Goal: Transaction & Acquisition: Register for event/course

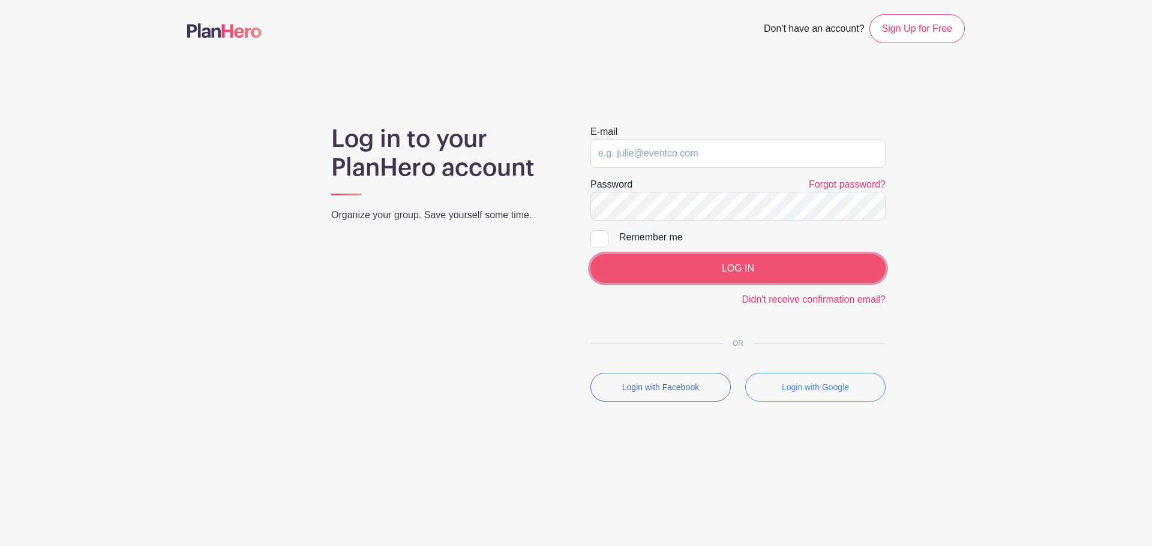
click at [660, 281] on input "LOG IN" at bounding box center [737, 268] width 295 height 29
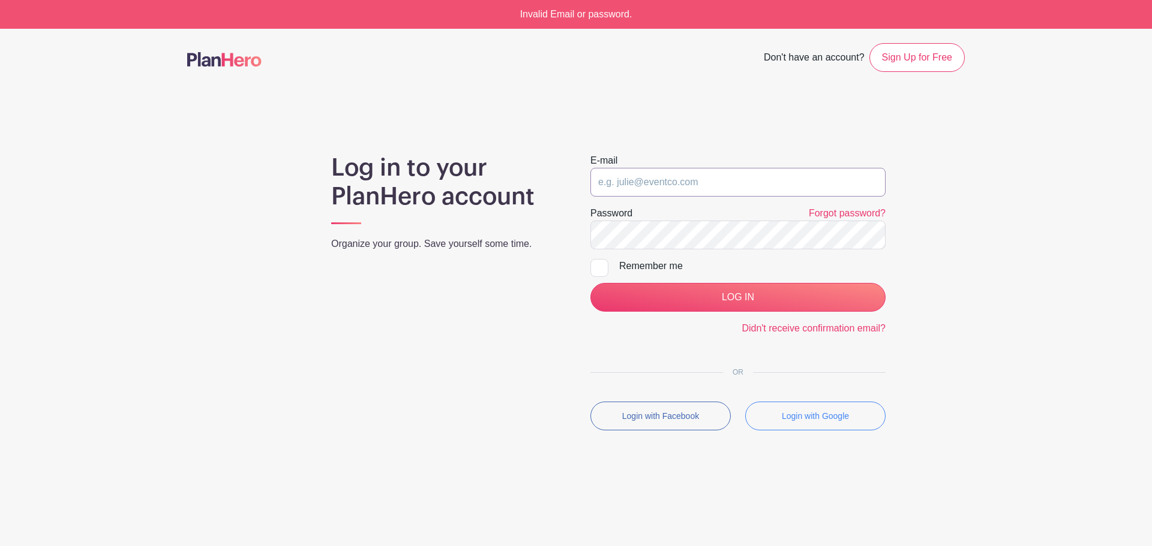
click at [702, 182] on input "email" at bounding box center [737, 182] width 295 height 29
type input "admissions@sarasotachristian.org"
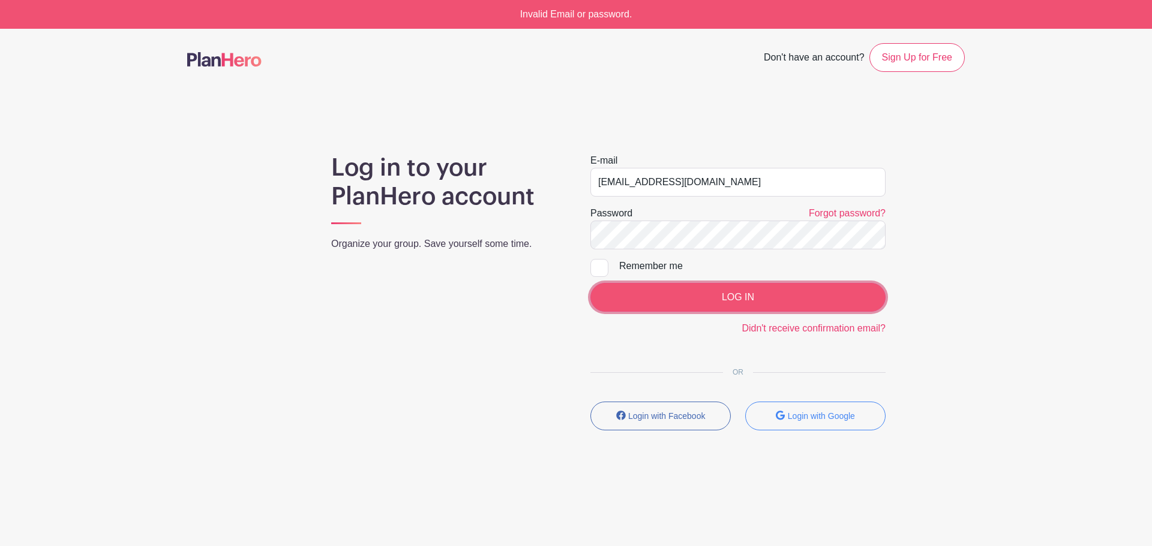
click at [663, 290] on input "LOG IN" at bounding box center [737, 297] width 295 height 29
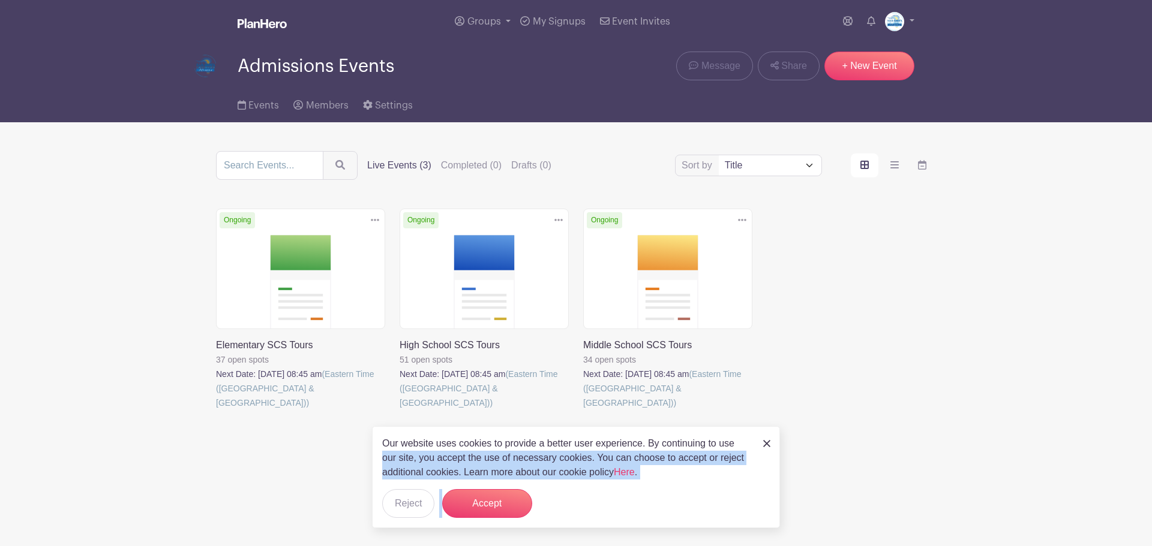
drag, startPoint x: 764, startPoint y: 433, endPoint x: 764, endPoint y: 440, distance: 6.6
click at [764, 440] on div "Our website uses cookies to provide a better user experience. By continuing to …" at bounding box center [576, 477] width 408 height 102
click at [767, 446] on img at bounding box center [766, 443] width 7 height 7
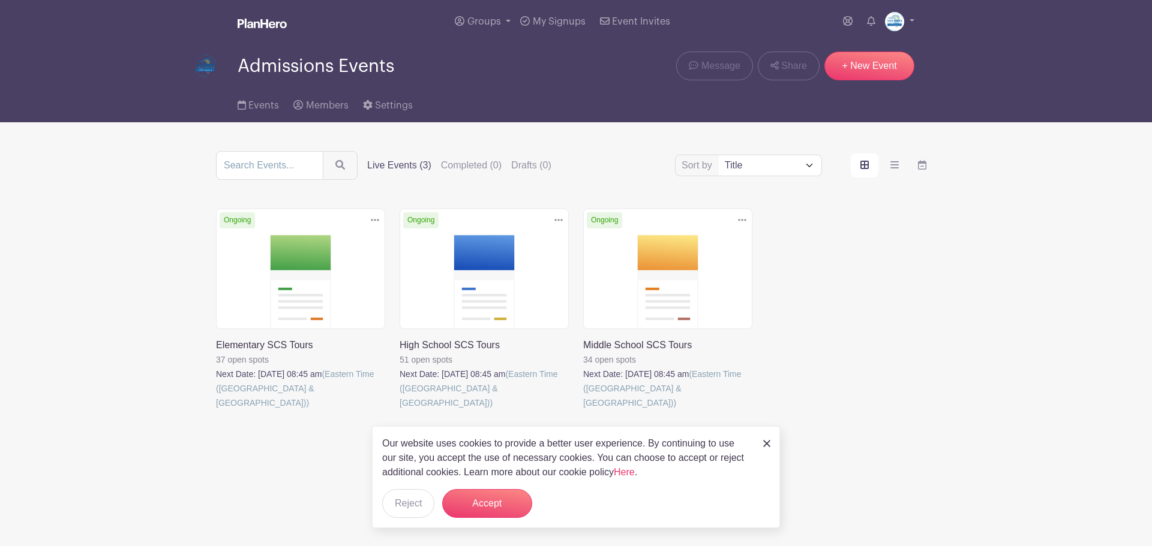
click at [905, 352] on div "Delete Event Are you sure? This event has signups associated with it. All signu…" at bounding box center [576, 326] width 734 height 235
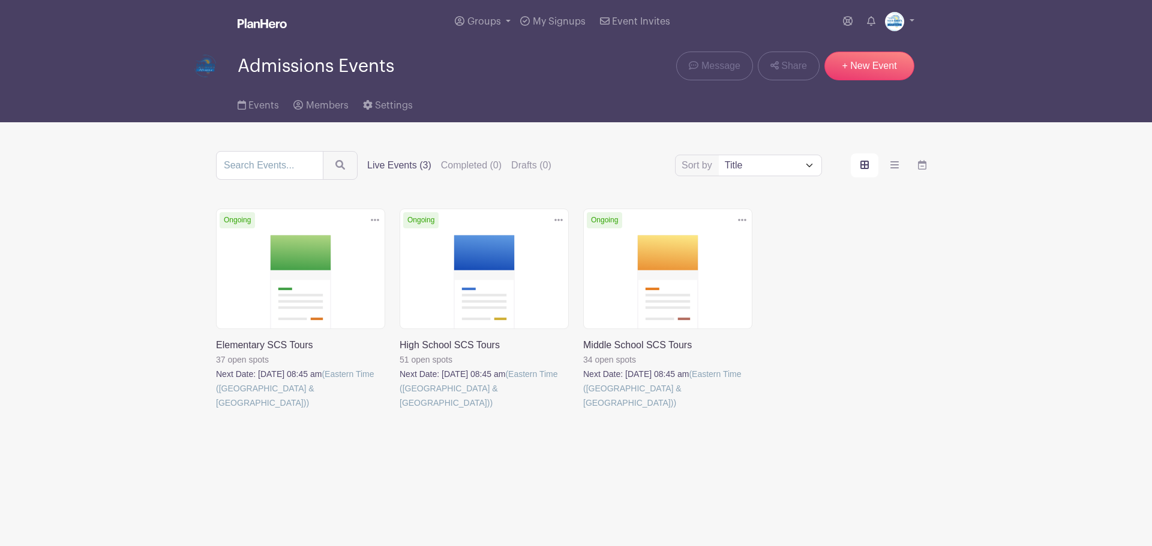
click at [399, 410] on link at bounding box center [399, 410] width 0 height 0
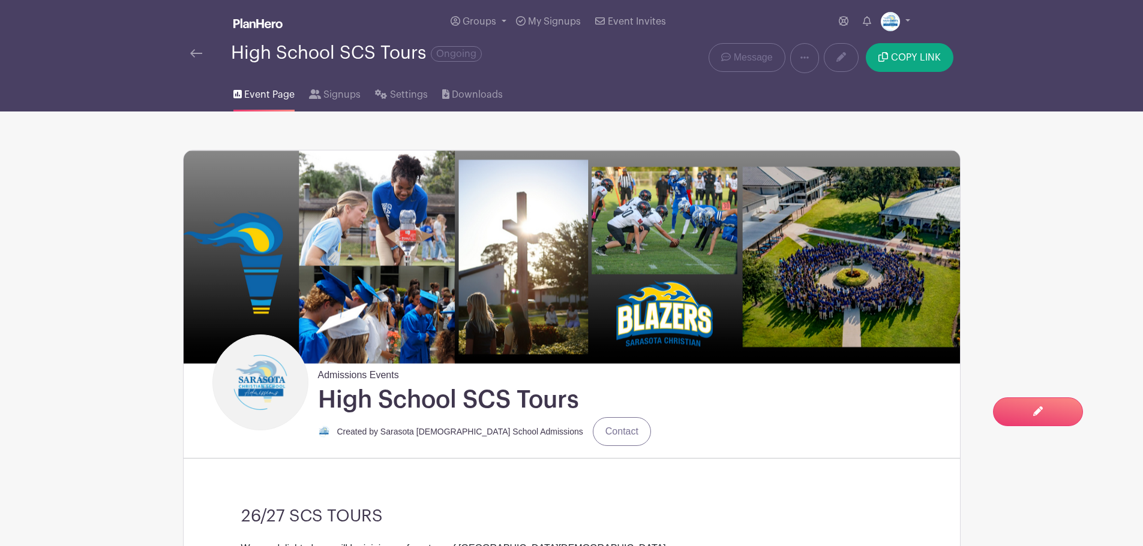
click at [340, 102] on link "Signups" at bounding box center [335, 92] width 52 height 38
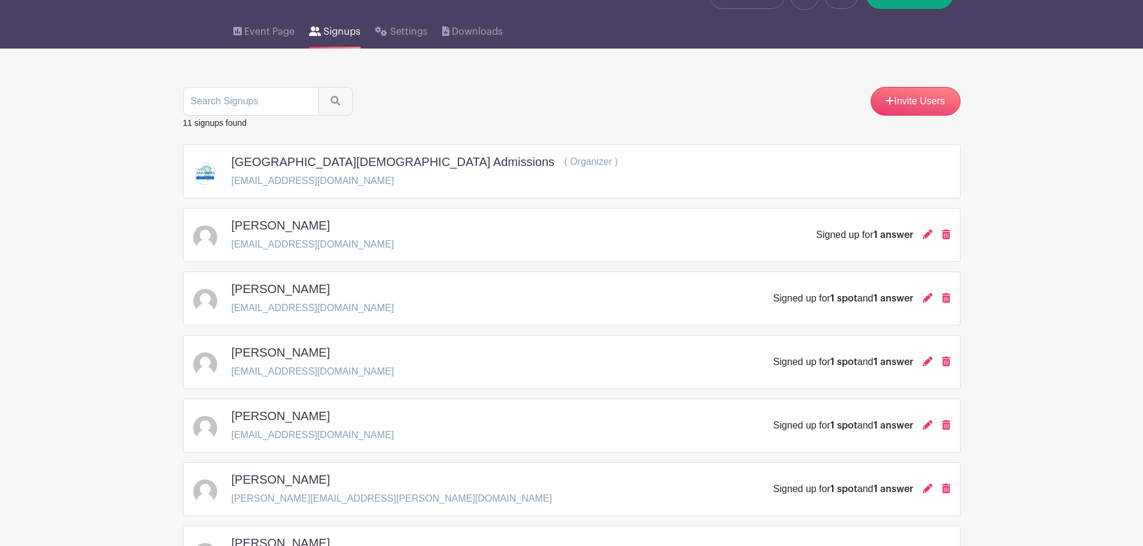
scroll to position [120, 0]
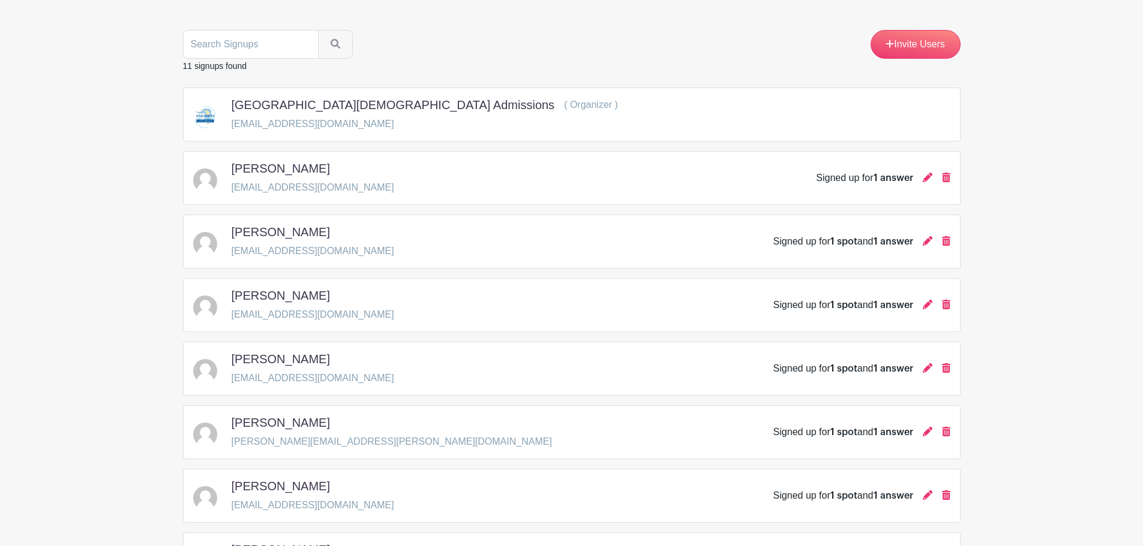
click at [944, 432] on icon at bounding box center [946, 432] width 8 height 10
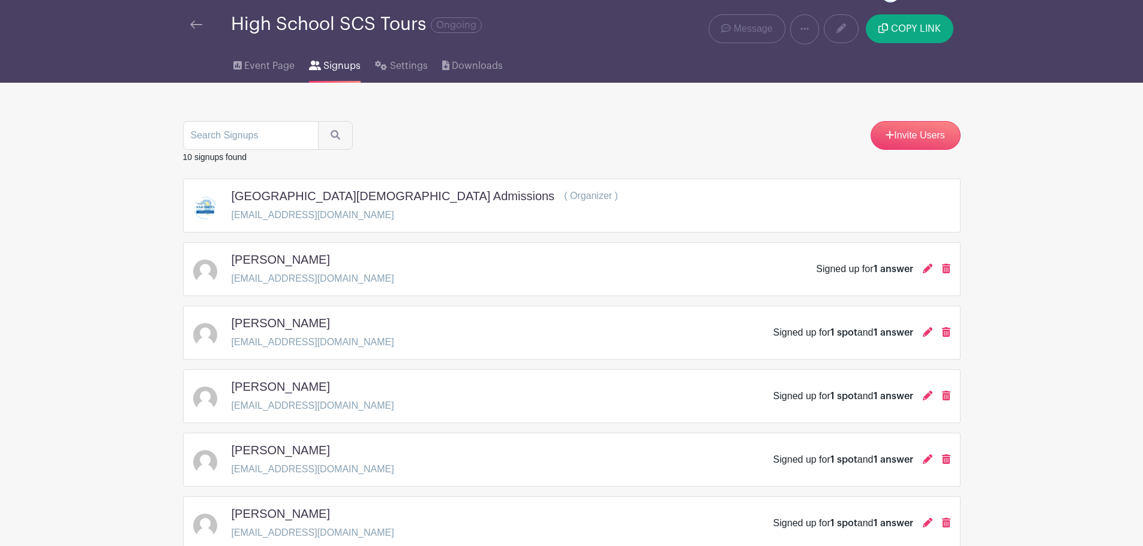
scroll to position [0, 0]
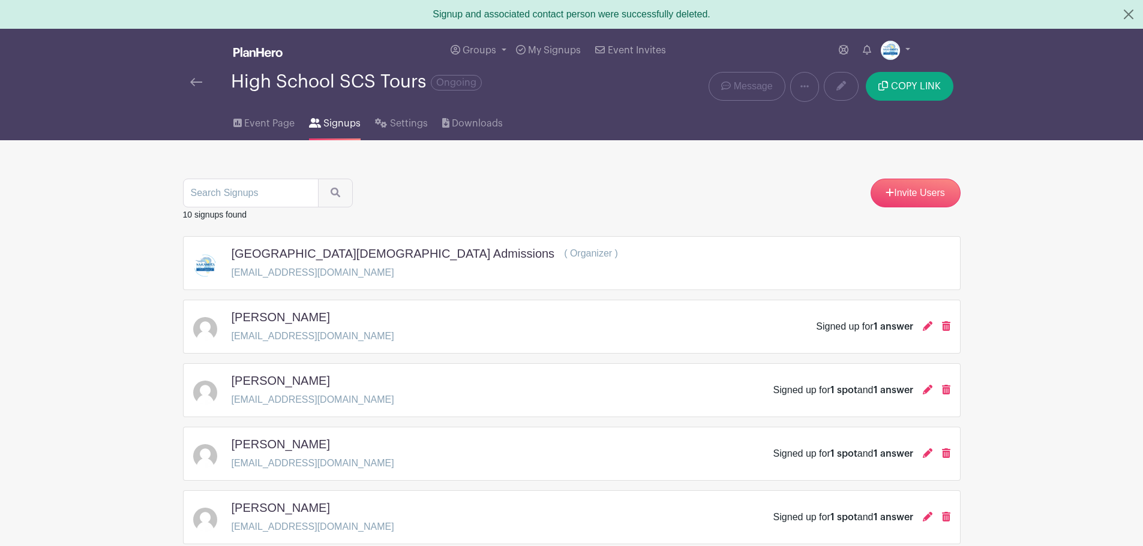
click at [199, 71] on div "Groups All Groups Admissions Events Add New Group My Signups Event Invites My a…" at bounding box center [572, 50] width 792 height 43
click at [191, 82] on img at bounding box center [196, 82] width 12 height 8
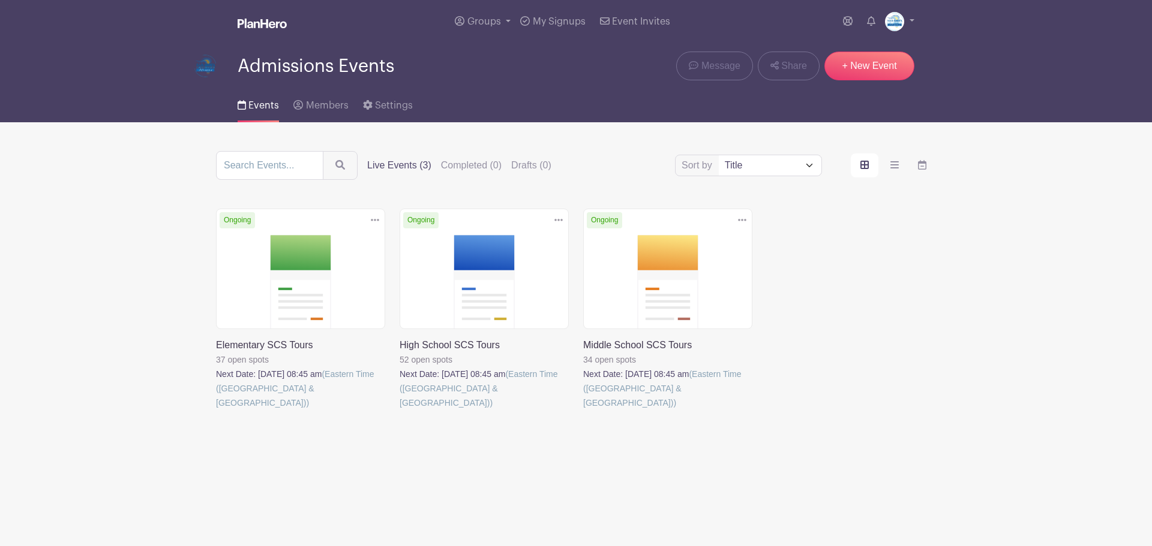
click at [583, 410] on link at bounding box center [583, 410] width 0 height 0
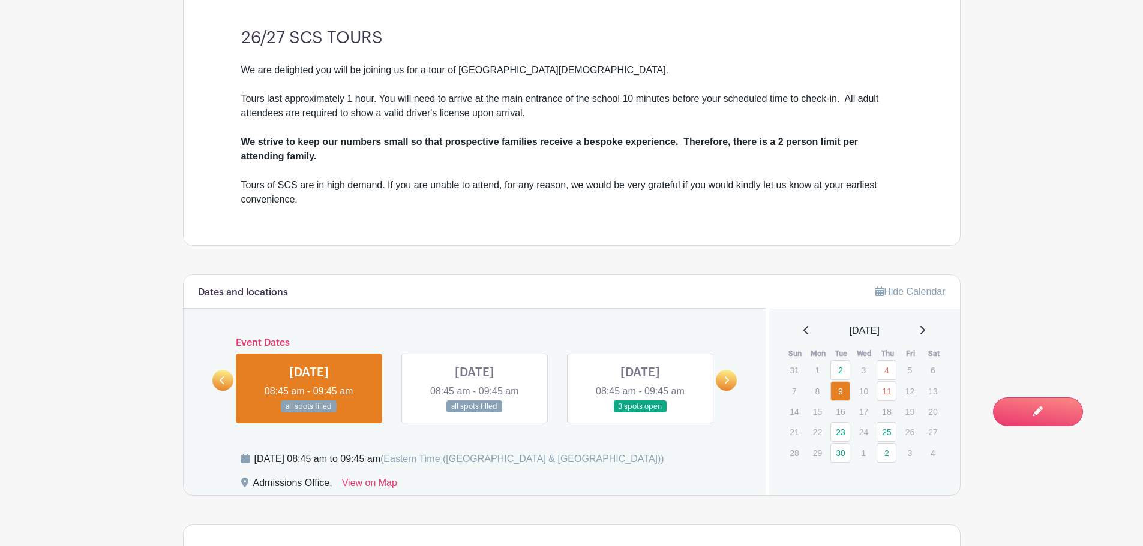
scroll to position [480, 0]
click at [474, 412] on link at bounding box center [474, 412] width 0 height 0
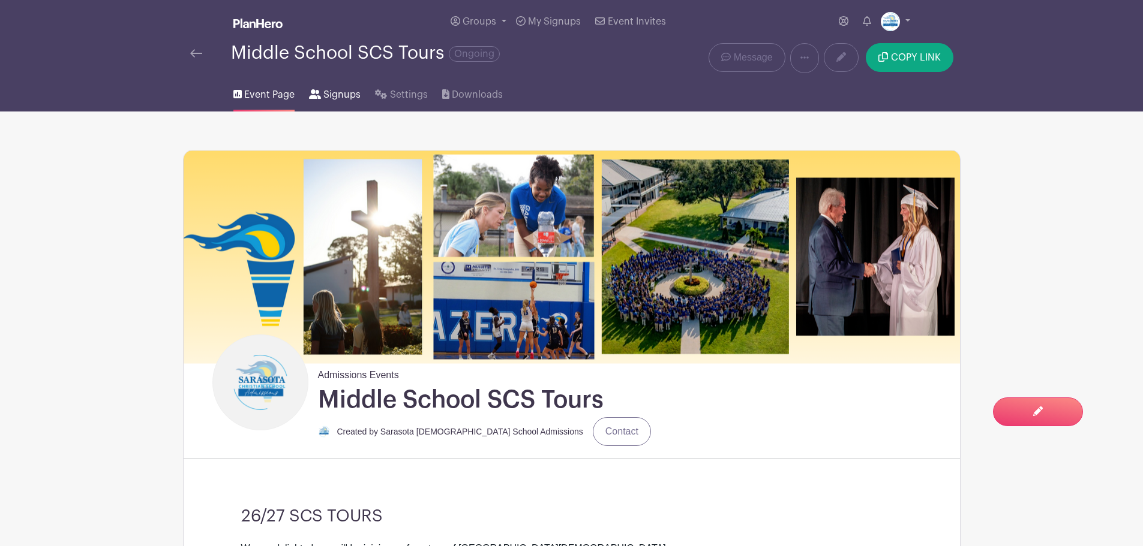
click at [331, 99] on span "Signups" at bounding box center [341, 95] width 37 height 14
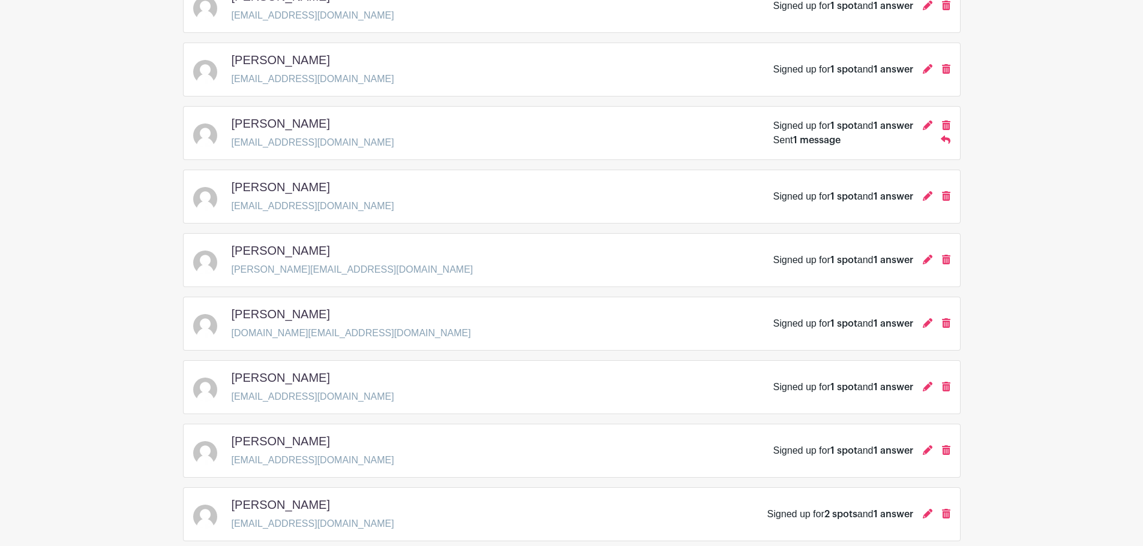
scroll to position [600, 0]
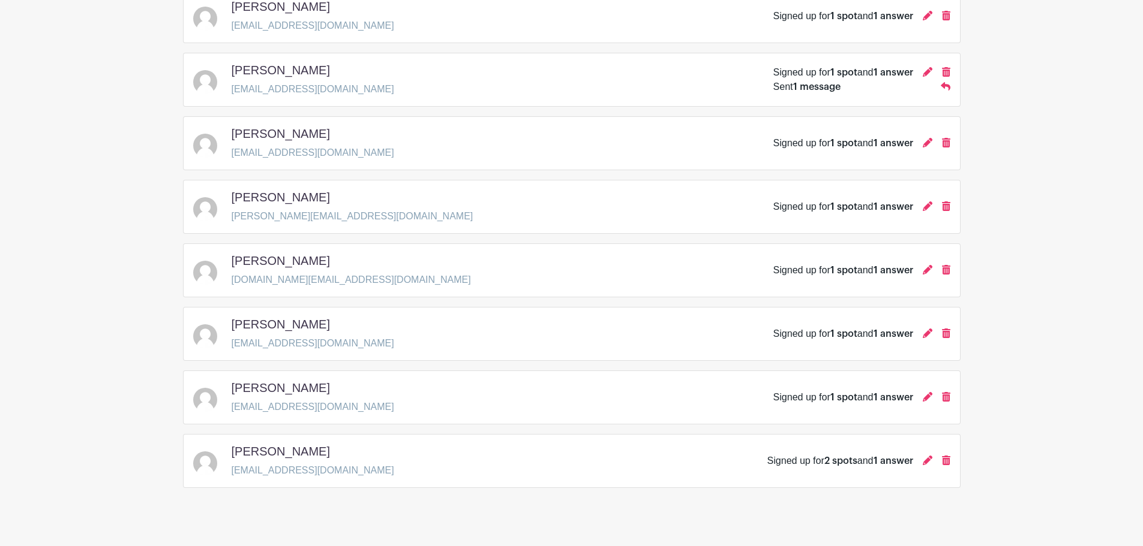
drag, startPoint x: 945, startPoint y: 268, endPoint x: 636, endPoint y: 103, distance: 350.4
click at [946, 268] on icon at bounding box center [946, 270] width 8 height 10
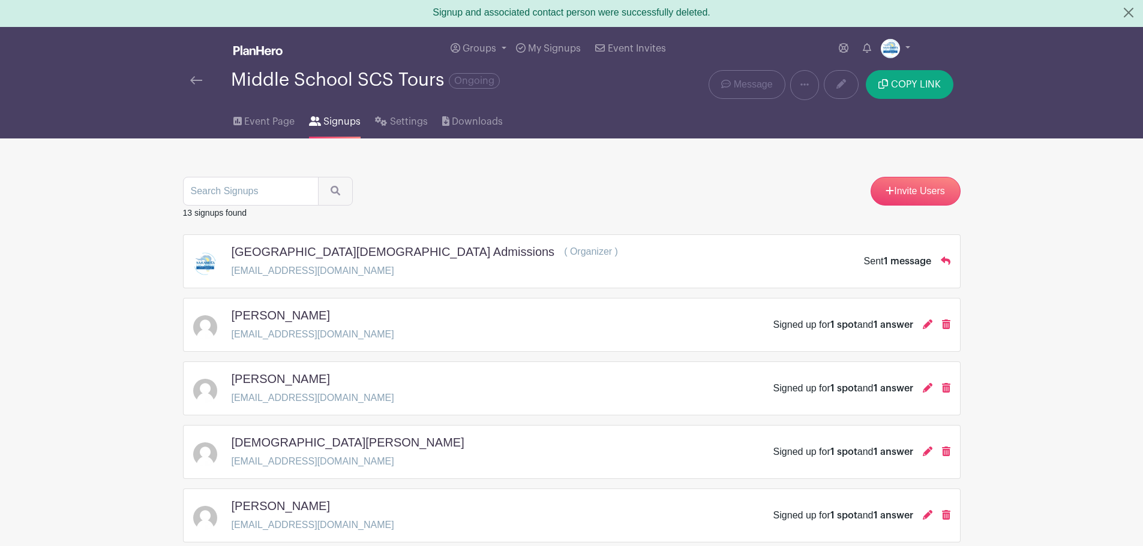
scroll to position [0, 0]
